Goal: Submit feedback/report problem

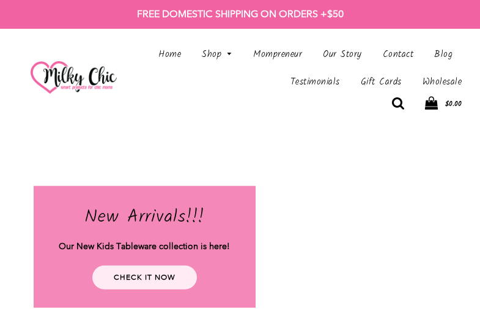
scroll to position [3552, 0]
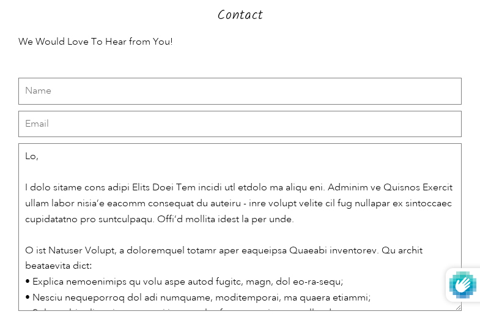
scroll to position [259, 0]
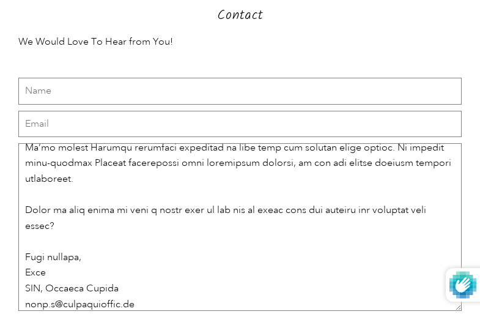
type textarea "Hi, I came across your store Milky Chic Mom online and wanted to reach out. Run…"
click at [240, 91] on input "text" at bounding box center [240, 91] width 444 height 27
type input "Vlad"
click at [240, 124] on input "email" at bounding box center [240, 124] width 444 height 27
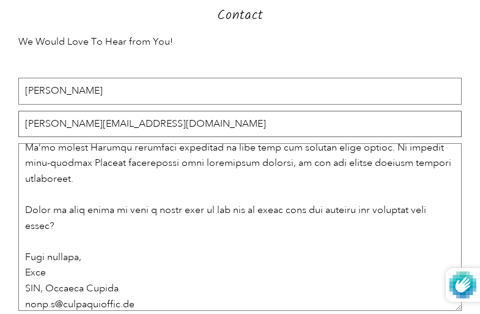
scroll to position [175, 0]
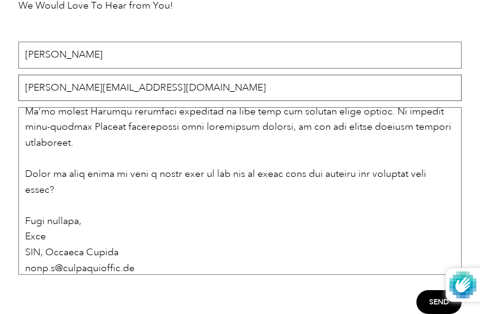
type input "vlad.c@digitaloctane.co"
click at [417, 290] on input "Send" at bounding box center [439, 302] width 45 height 24
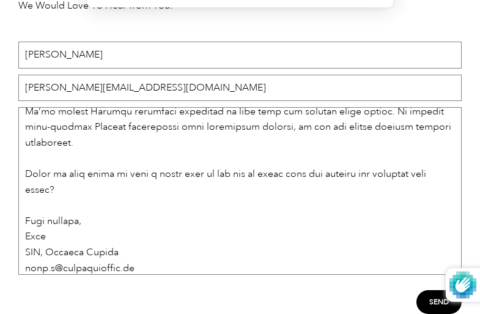
scroll to position [159, 0]
